Goal: Information Seeking & Learning: Find specific fact

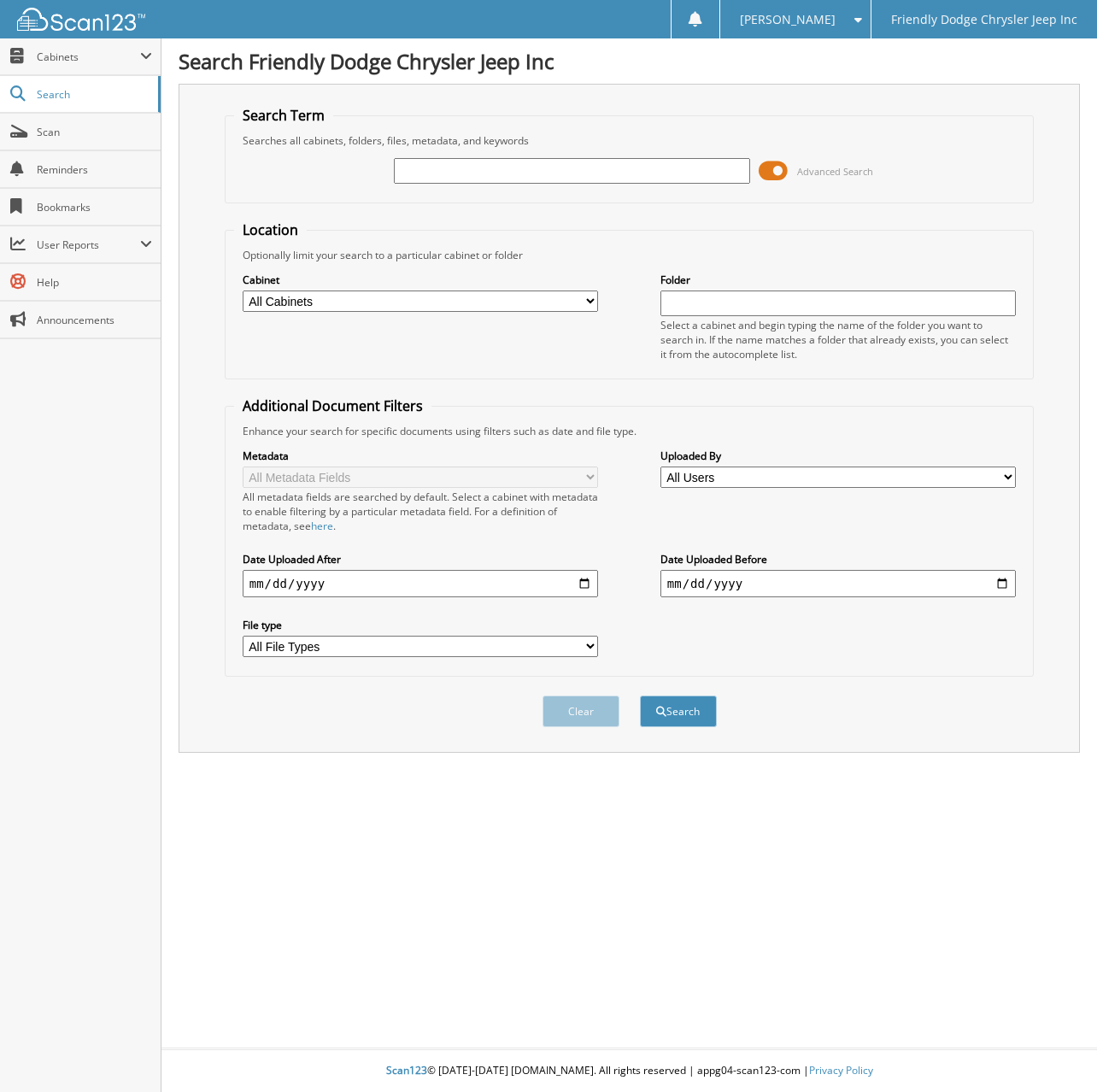
click at [422, 167] on input "text" at bounding box center [572, 170] width 356 height 26
type input "6077431"
click at [640, 696] on button "Search" at bounding box center [678, 711] width 77 height 31
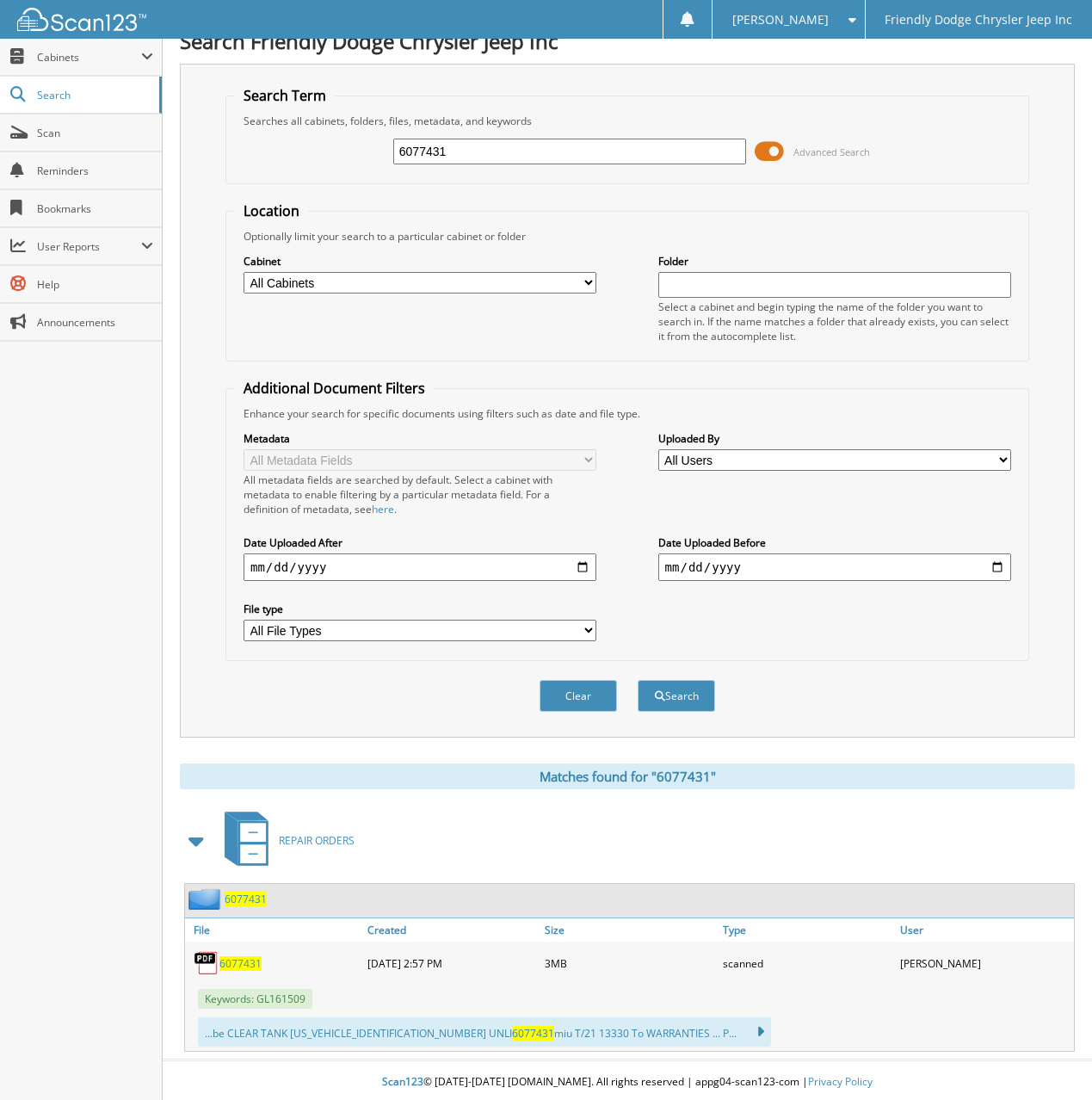
scroll to position [25, 0]
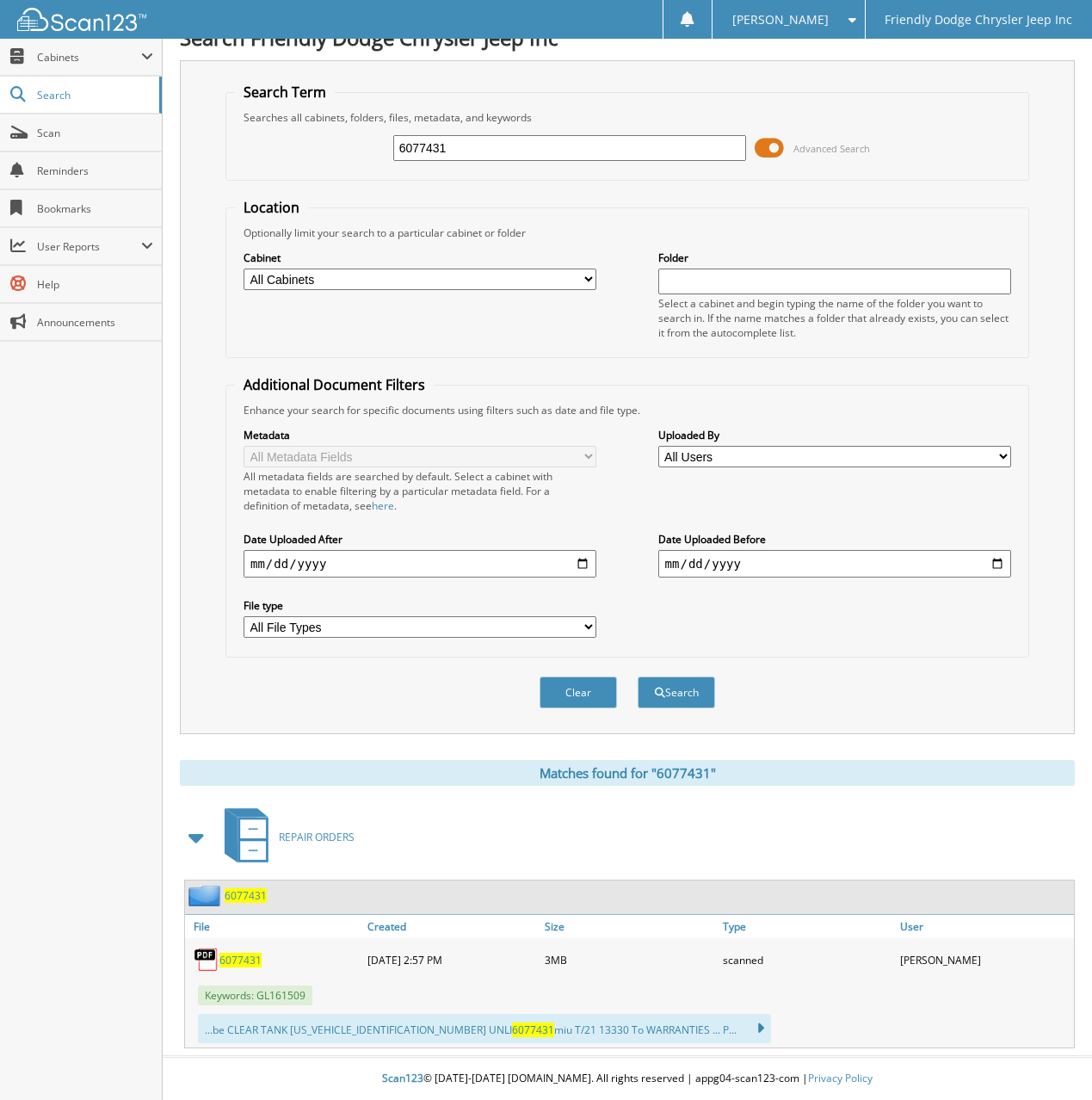
click at [238, 958] on span "6077431" at bounding box center [240, 959] width 42 height 14
click at [86, 488] on div "Close Cabinets My Company Email Addresses Search Scan" at bounding box center [81, 569] width 163 height 1061
drag, startPoint x: 446, startPoint y: 146, endPoint x: 297, endPoint y: 146, distance: 149.0
click at [297, 146] on div "6077431 Advanced Search" at bounding box center [626, 148] width 784 height 47
type input "6077045"
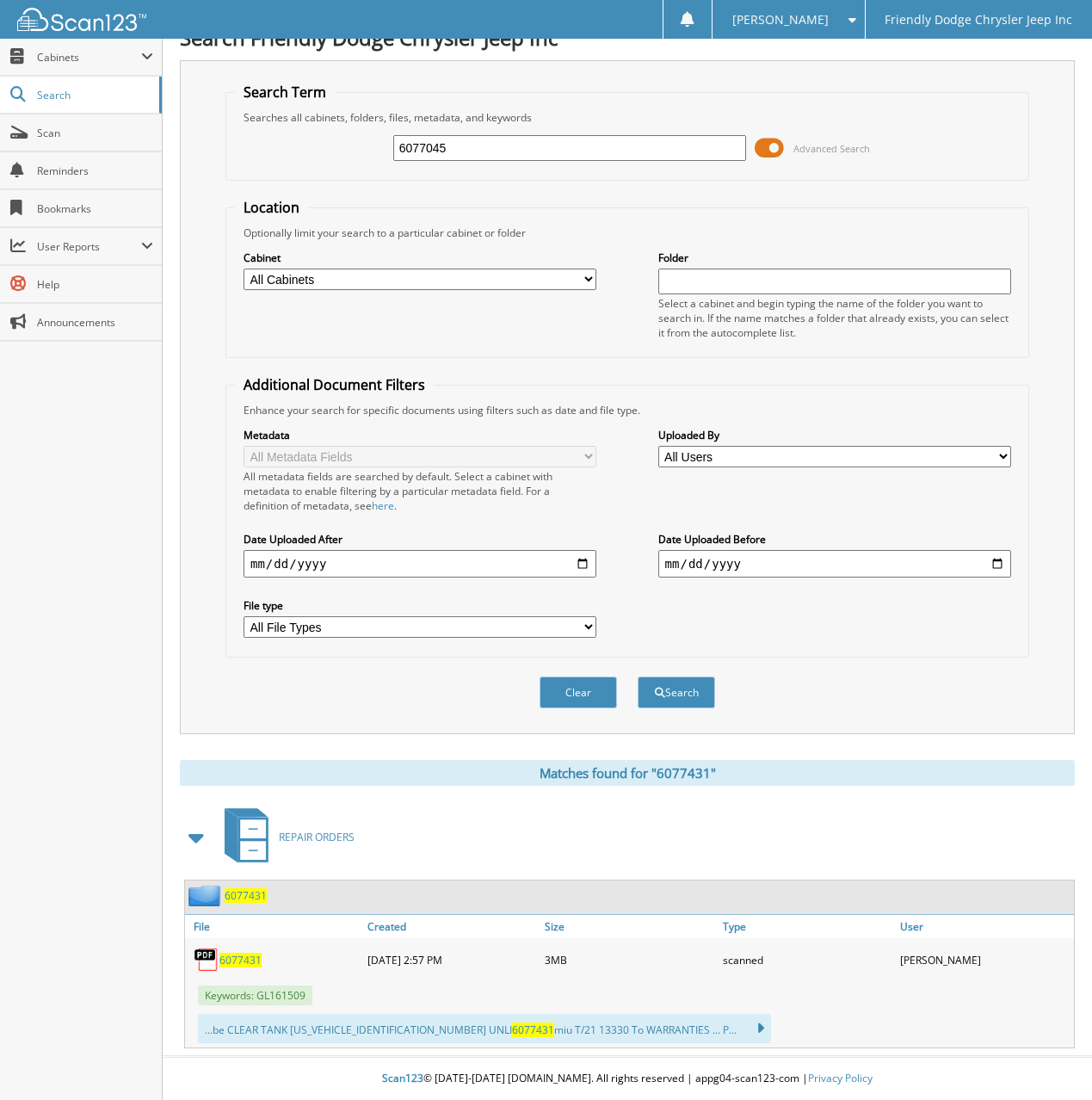
click at [637, 677] on button "Search" at bounding box center [676, 692] width 77 height 31
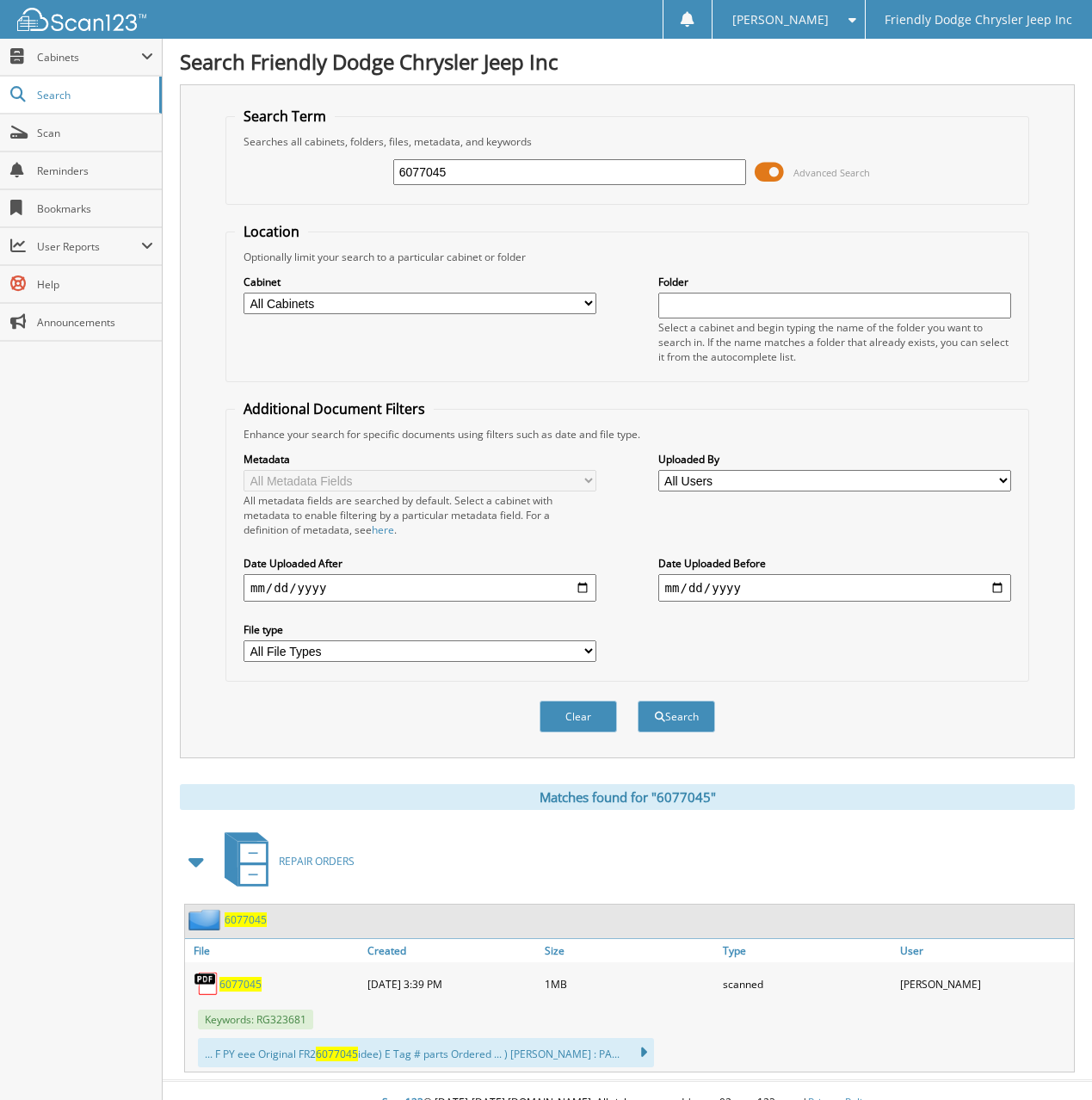
click at [240, 982] on span "6077045" at bounding box center [240, 984] width 42 height 14
drag, startPoint x: 74, startPoint y: 678, endPoint x: 25, endPoint y: 642, distance: 60.8
click at [74, 677] on div "Close Cabinets My Company Email Addresses Search Scan" at bounding box center [81, 569] width 163 height 1061
click at [621, 95] on div "Search Term Searches all cabinets, folders, files, metadata, and keywords 60770…" at bounding box center [627, 420] width 895 height 674
drag, startPoint x: 465, startPoint y: 176, endPoint x: 300, endPoint y: 175, distance: 165.0
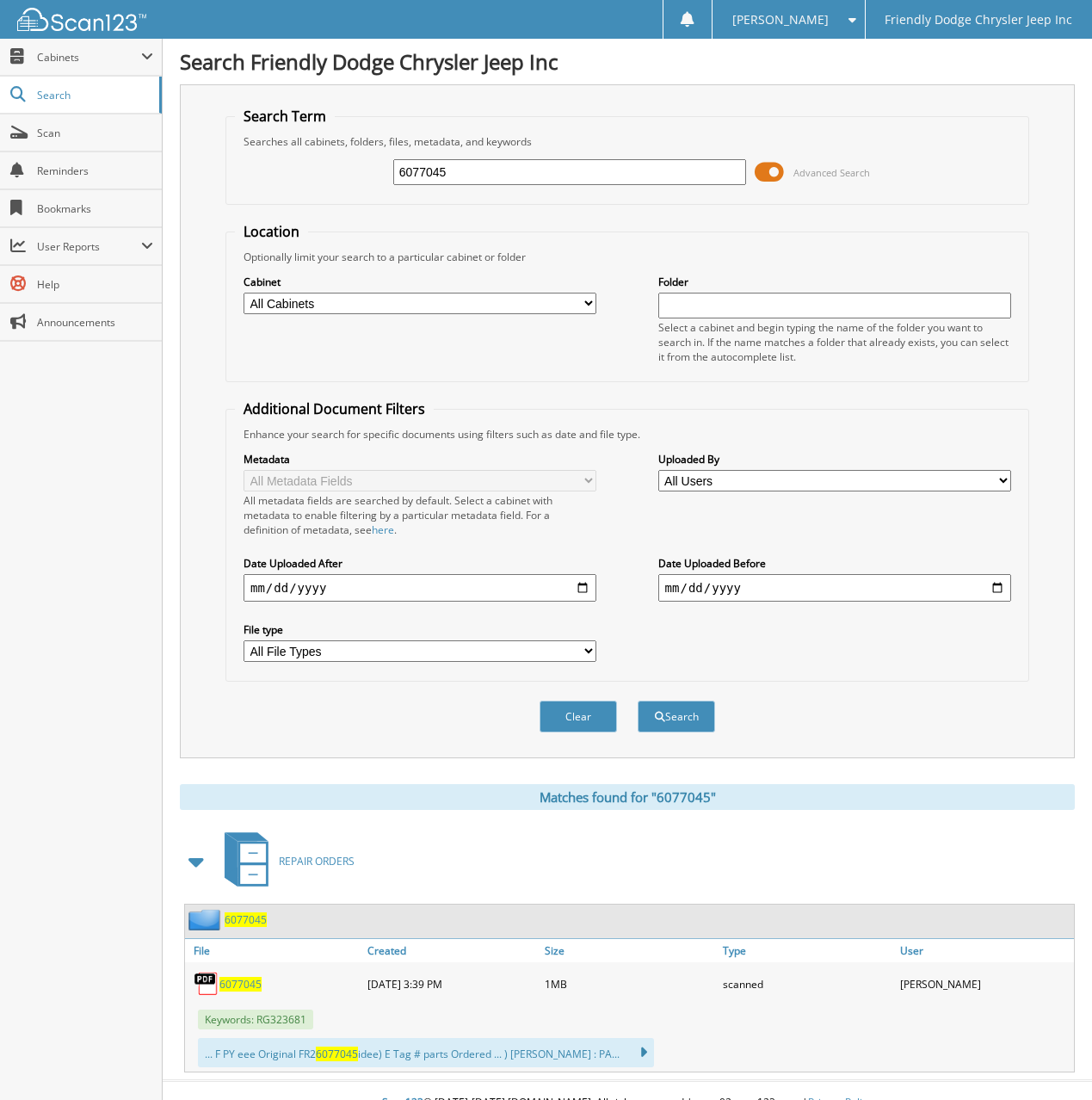
click at [300, 175] on div "6077045 Advanced Search" at bounding box center [626, 172] width 784 height 47
type input "6078496"
click at [637, 701] on button "Search" at bounding box center [676, 716] width 77 height 31
